Goal: Transaction & Acquisition: Purchase product/service

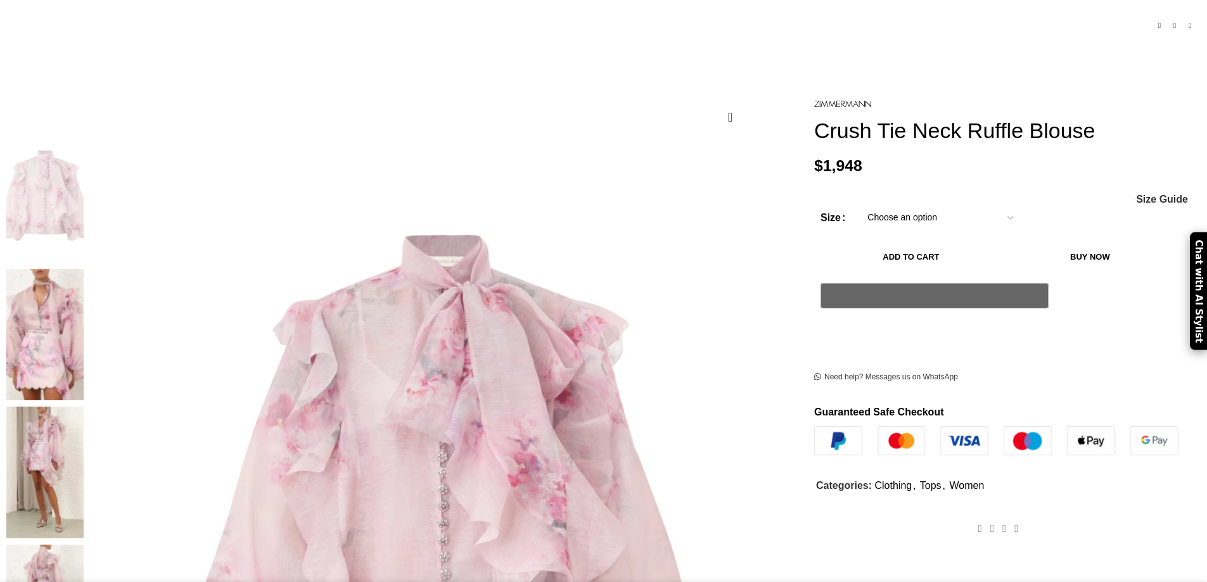
click at [930, 230] on select "Choose an option 6 UK 8 UK 10 [GEOGRAPHIC_DATA] 12 [GEOGRAPHIC_DATA] 14 [GEOGRA…" at bounding box center [940, 218] width 165 height 27
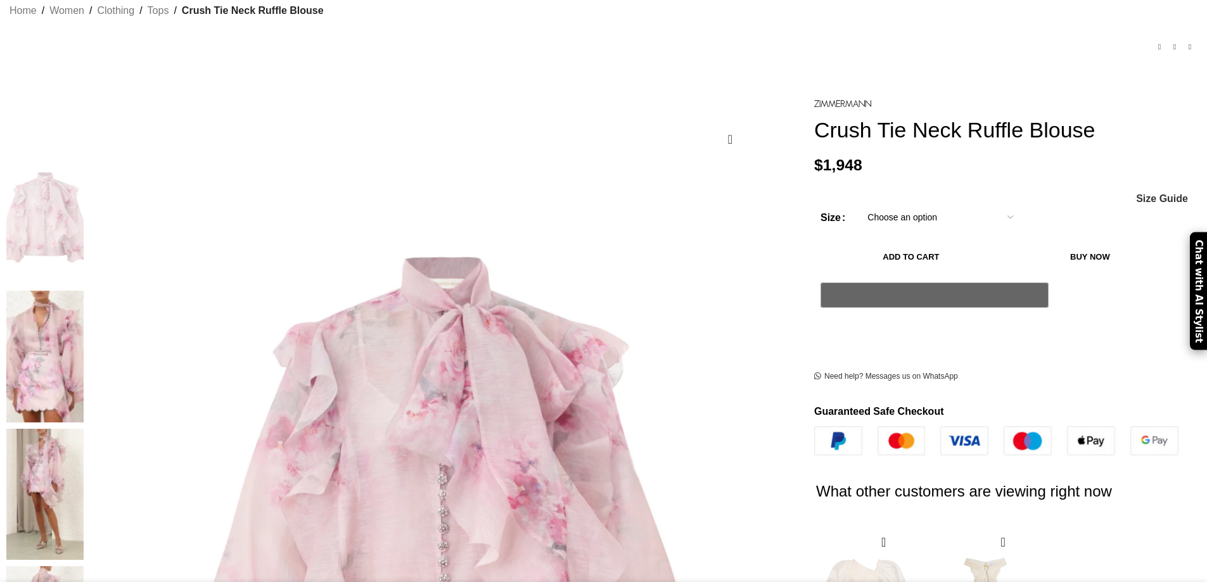
click at [929, 205] on select "Choose an option 6 UK 8 UK 10 [GEOGRAPHIC_DATA] 12 [GEOGRAPHIC_DATA] 14 [GEOGRA…" at bounding box center [940, 218] width 165 height 27
click at [84, 291] on img at bounding box center [44, 357] width 77 height 132
click at [84, 429] on img at bounding box center [44, 495] width 77 height 132
click at [84, 291] on img at bounding box center [44, 357] width 77 height 132
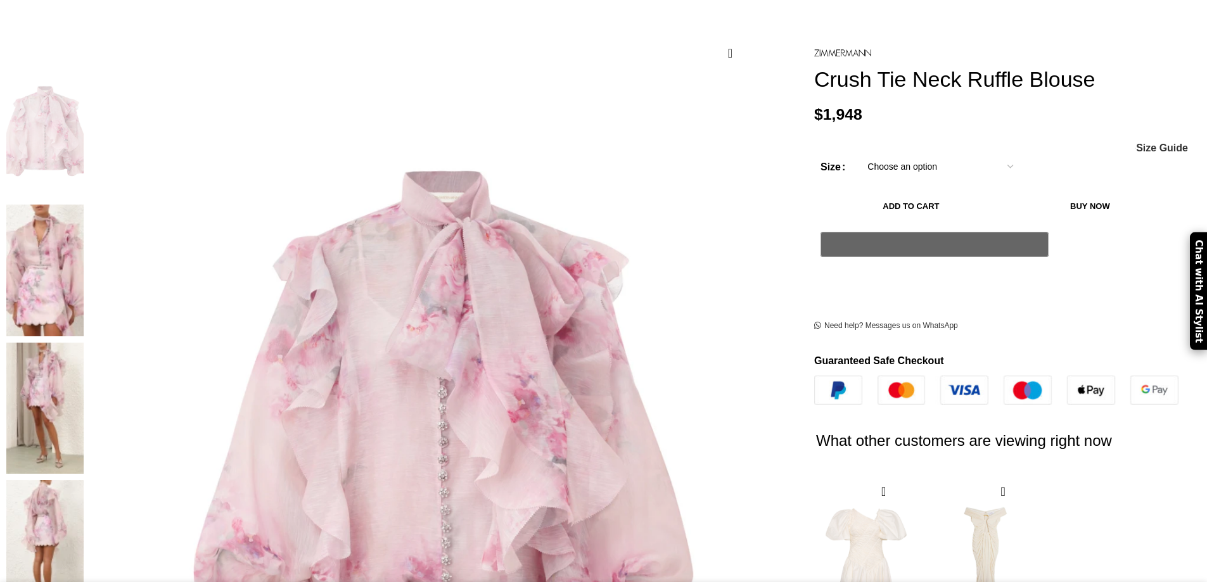
scroll to position [190, 0]
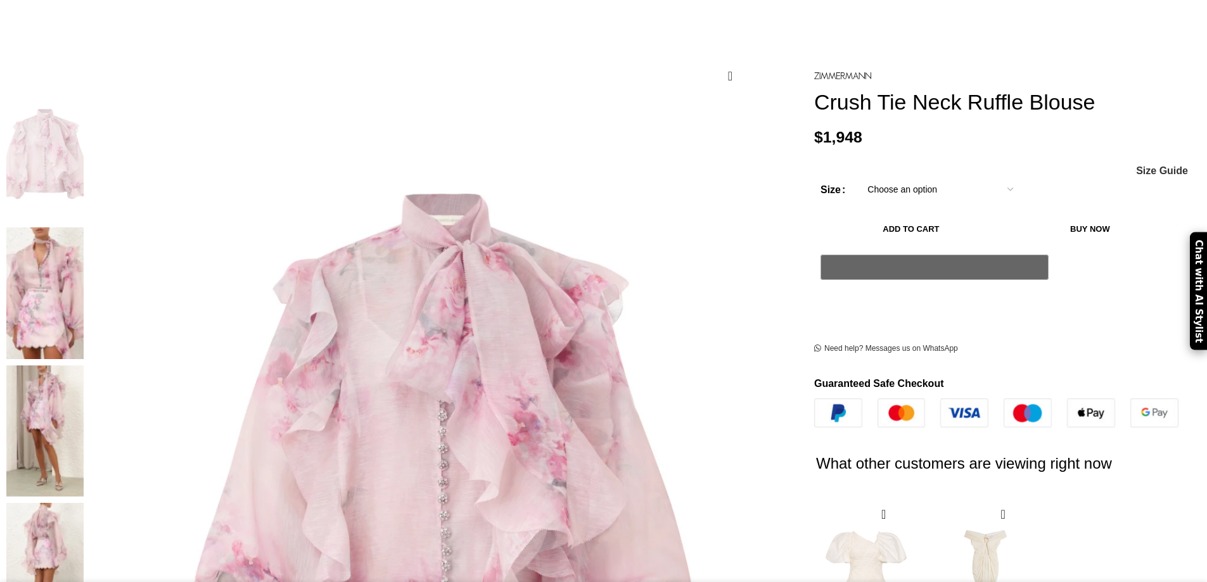
click at [84, 227] on img at bounding box center [44, 293] width 77 height 132
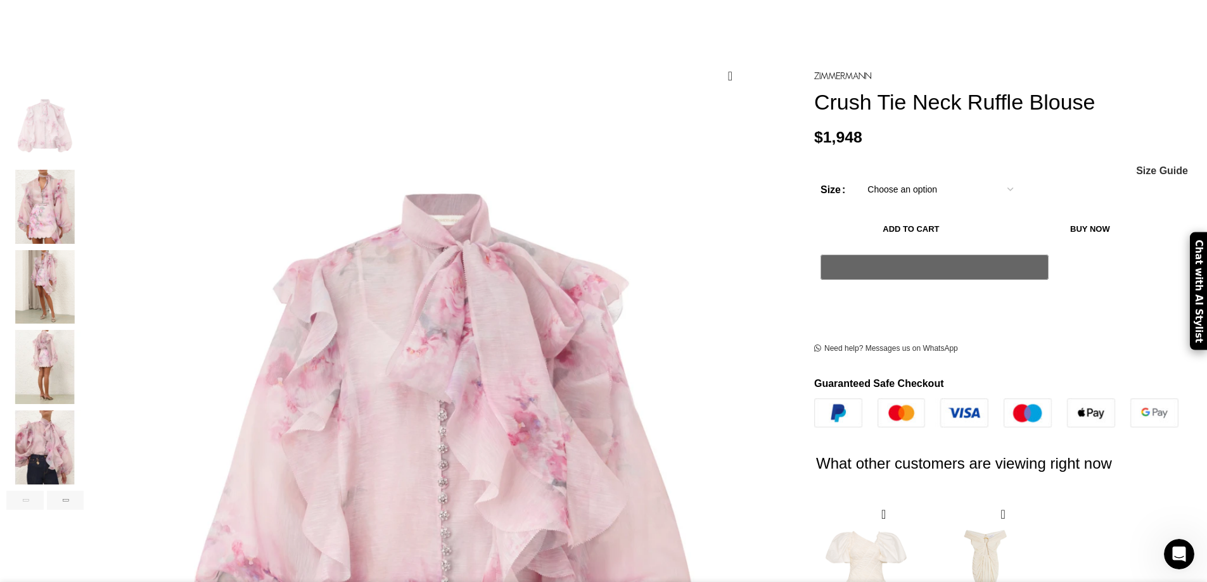
scroll to position [0, 0]
click at [84, 268] on img "3 / 8" at bounding box center [44, 288] width 77 height 74
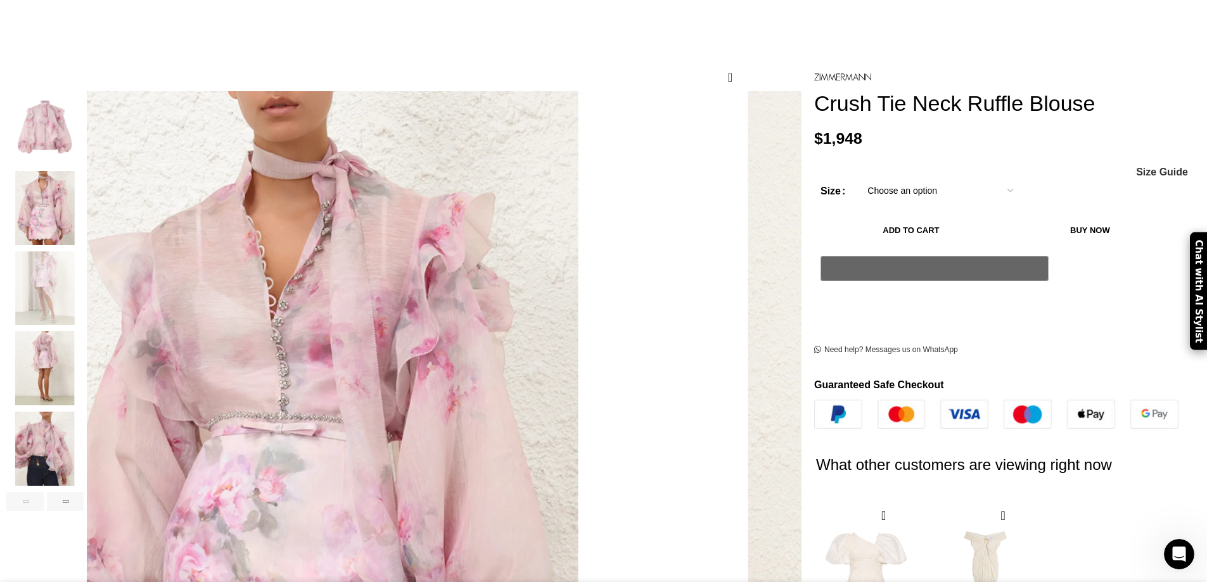
click at [84, 190] on img "2 / 8" at bounding box center [44, 208] width 77 height 74
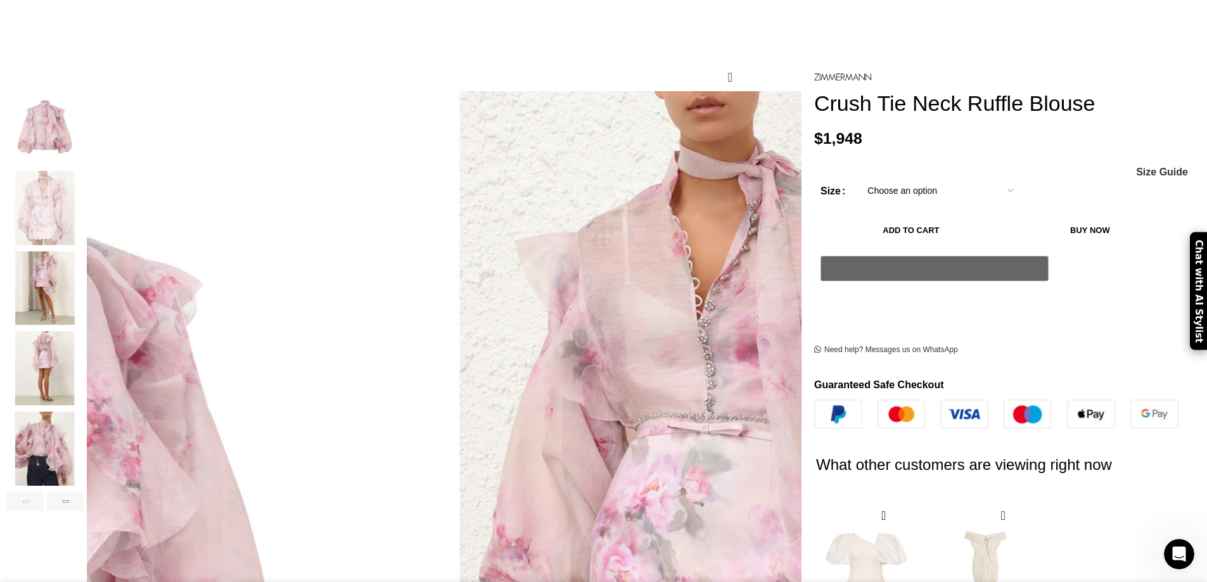
click at [84, 337] on img "4 / 8" at bounding box center [44, 368] width 77 height 74
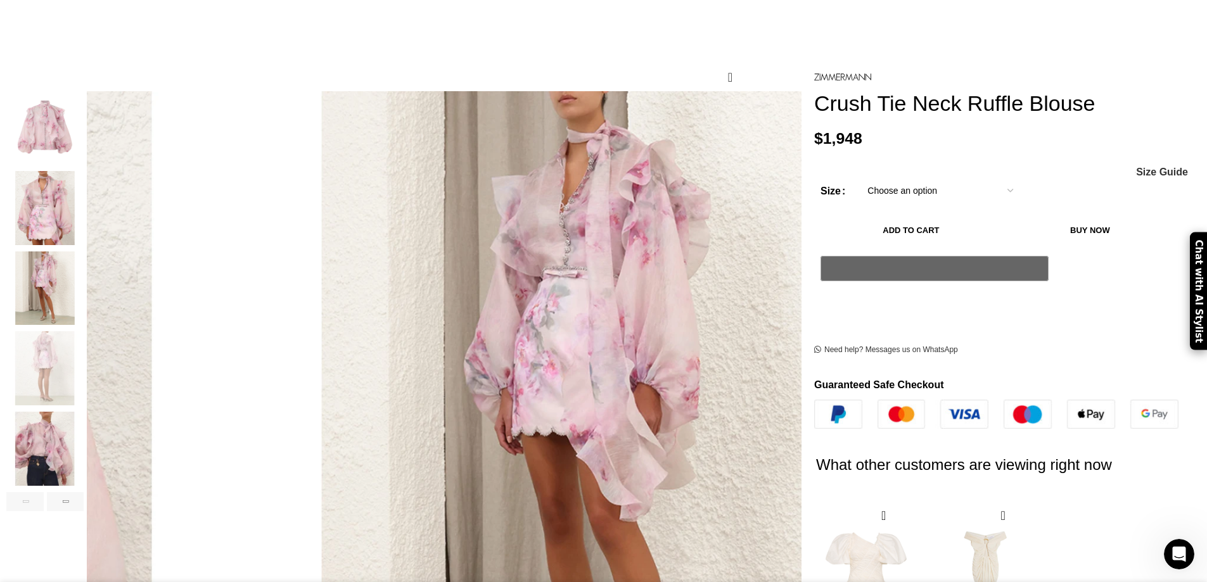
scroll to position [0, 400]
click at [84, 412] on img "5 / 8" at bounding box center [44, 449] width 77 height 74
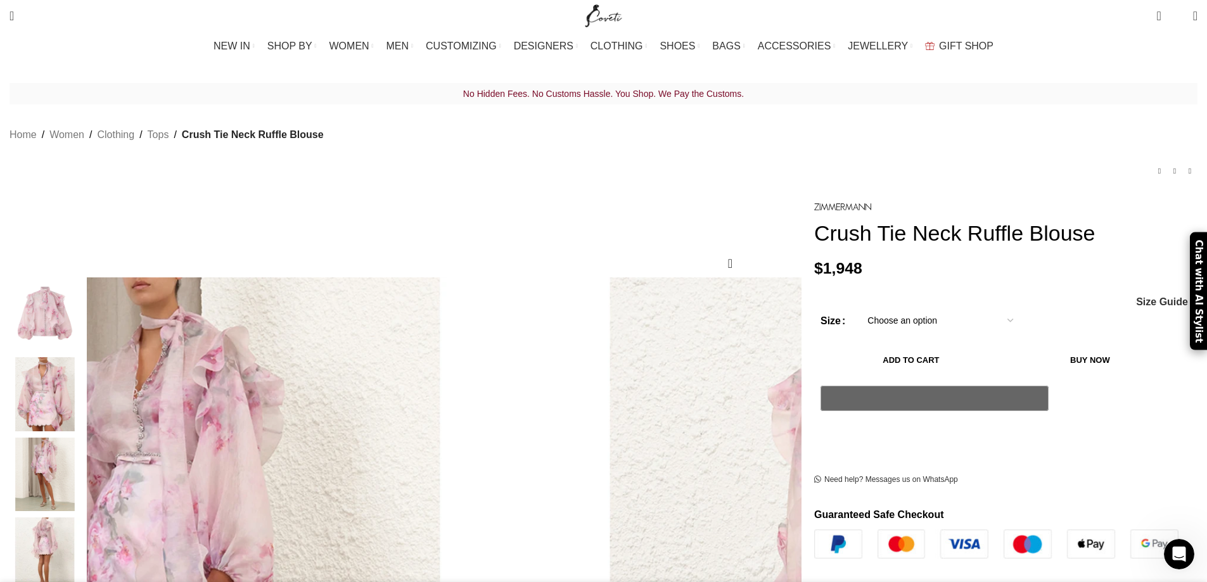
scroll to position [0, 0]
